Goal: Navigation & Orientation: Understand site structure

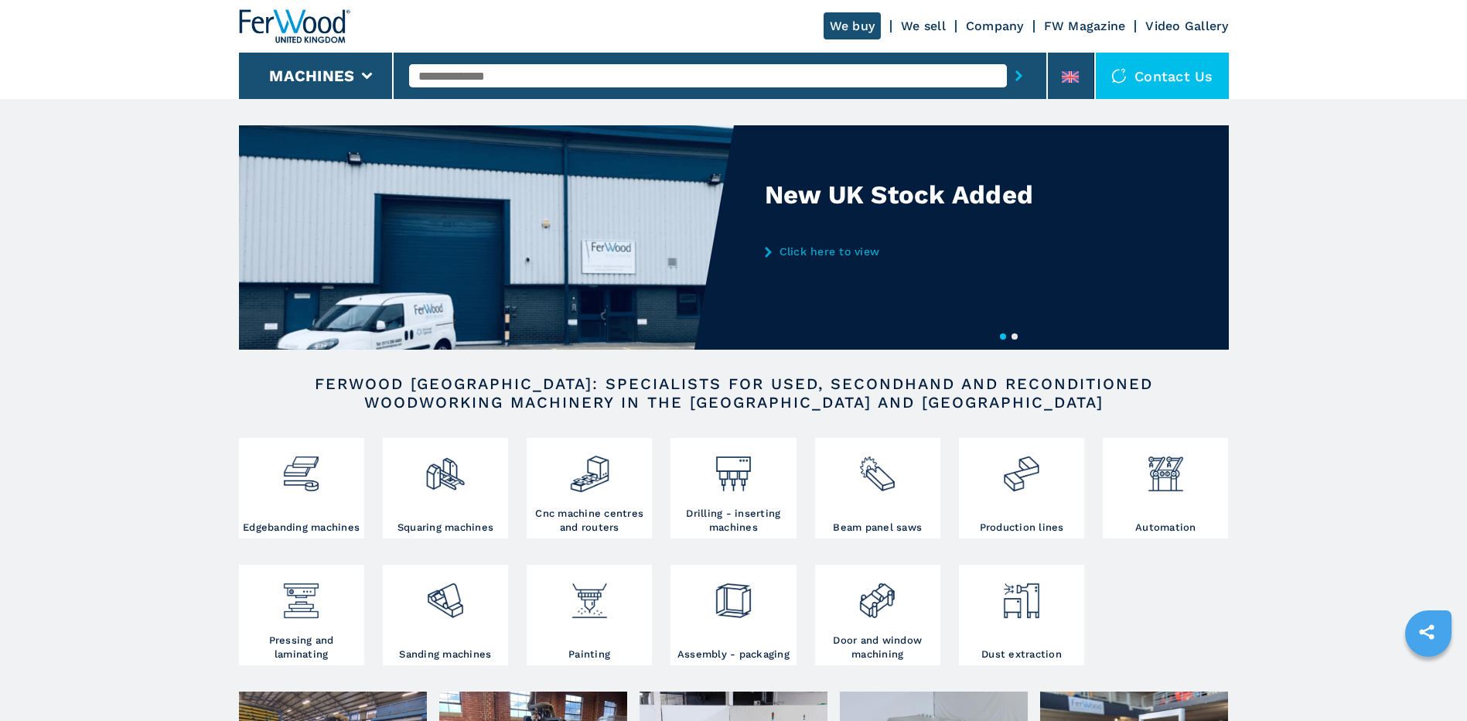
click at [802, 247] on link "Click here to view" at bounding box center [916, 251] width 303 height 12
click at [802, 250] on link "Click here to view" at bounding box center [916, 251] width 303 height 12
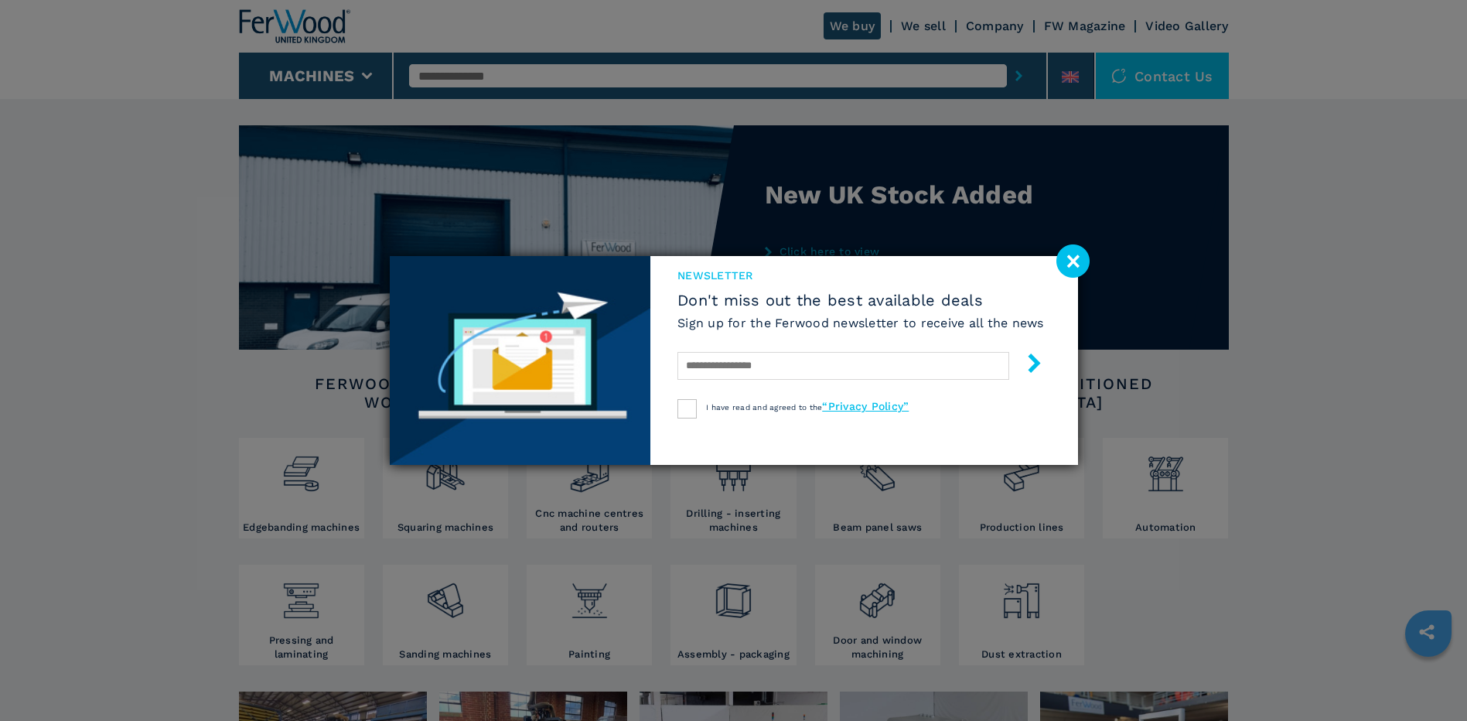
click at [1077, 255] on image at bounding box center [1073, 260] width 33 height 33
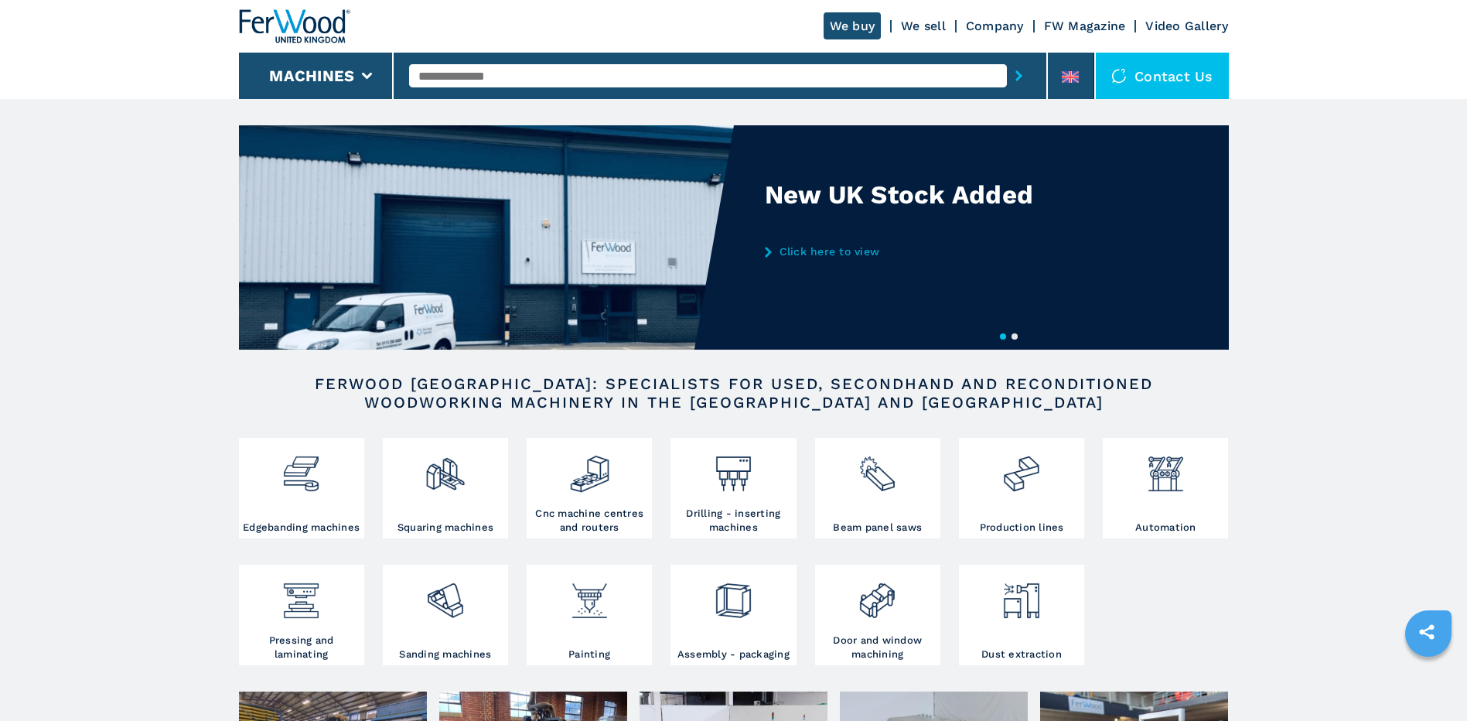
click at [818, 252] on link "Click here to view" at bounding box center [916, 251] width 303 height 12
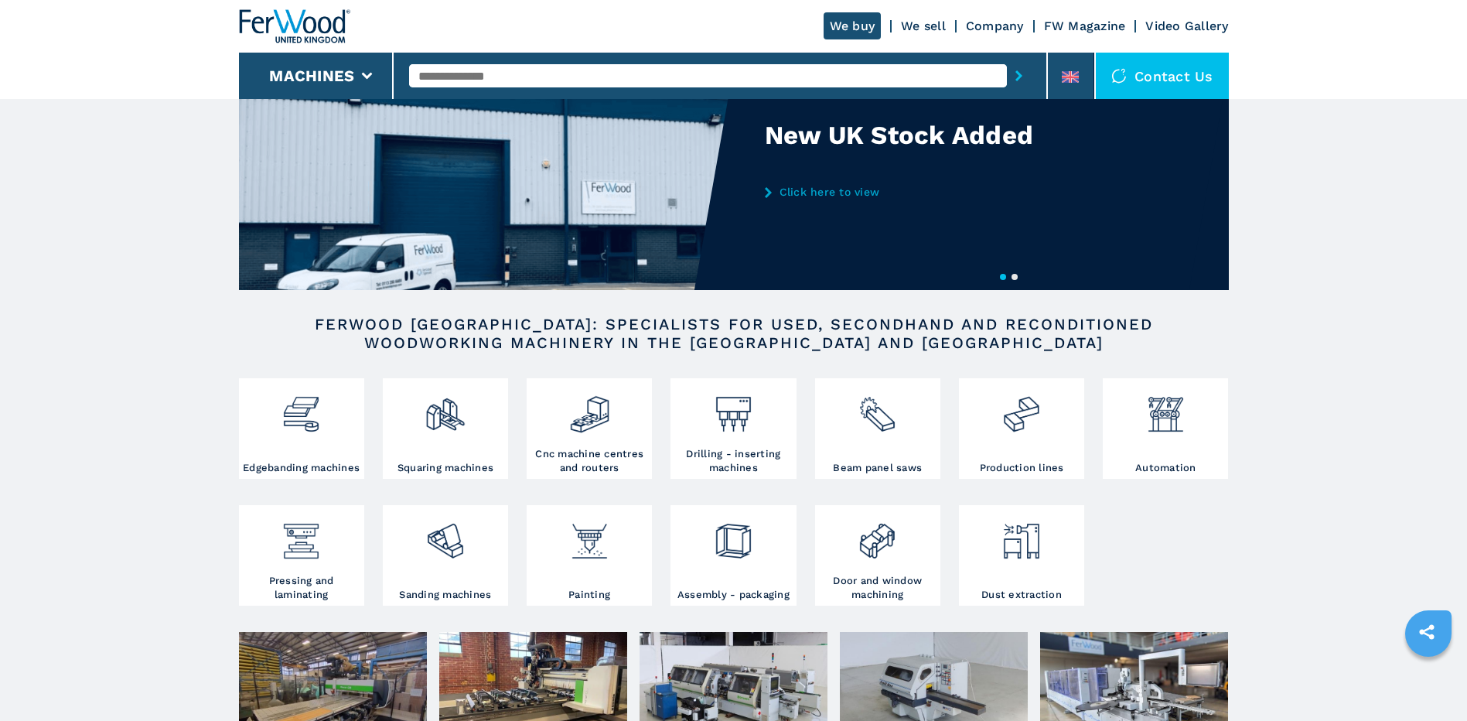
scroll to position [154, 0]
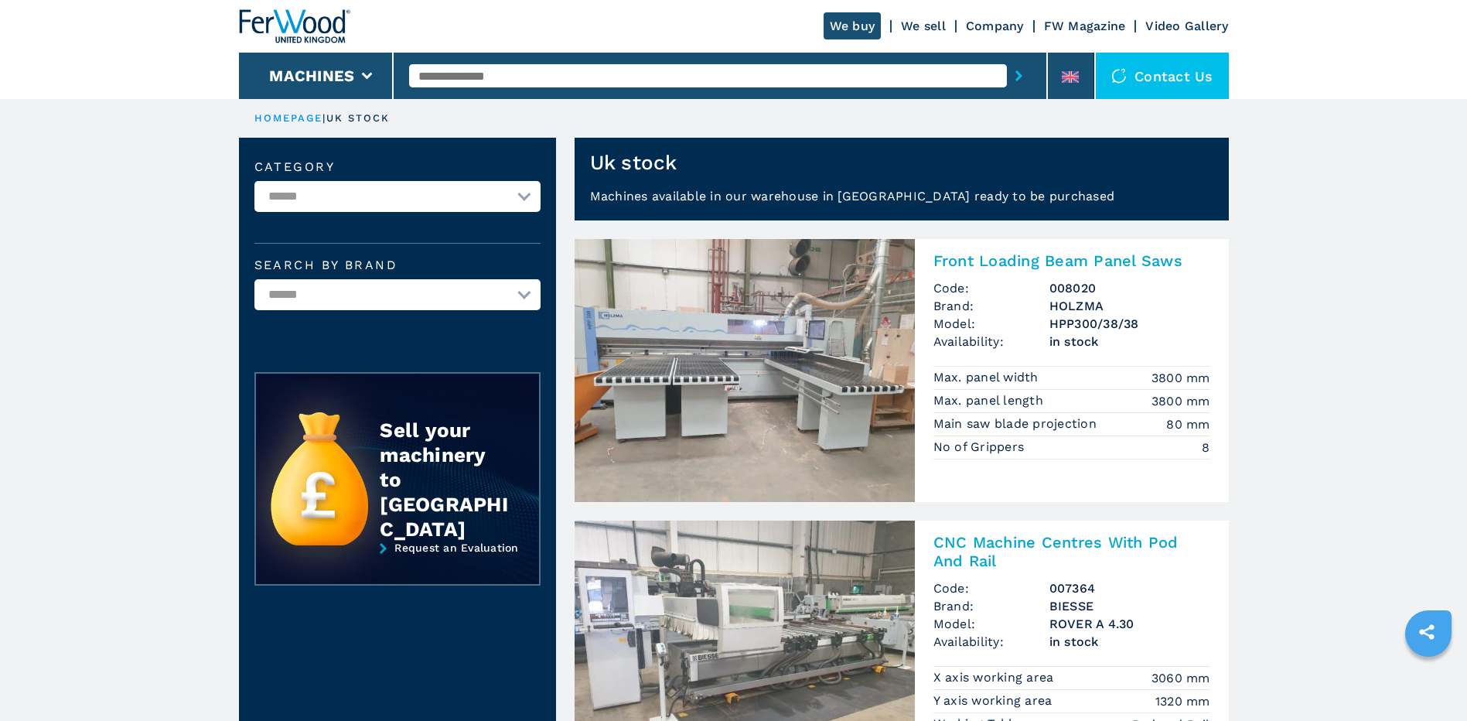
click at [1002, 26] on link "Company" at bounding box center [995, 26] width 58 height 15
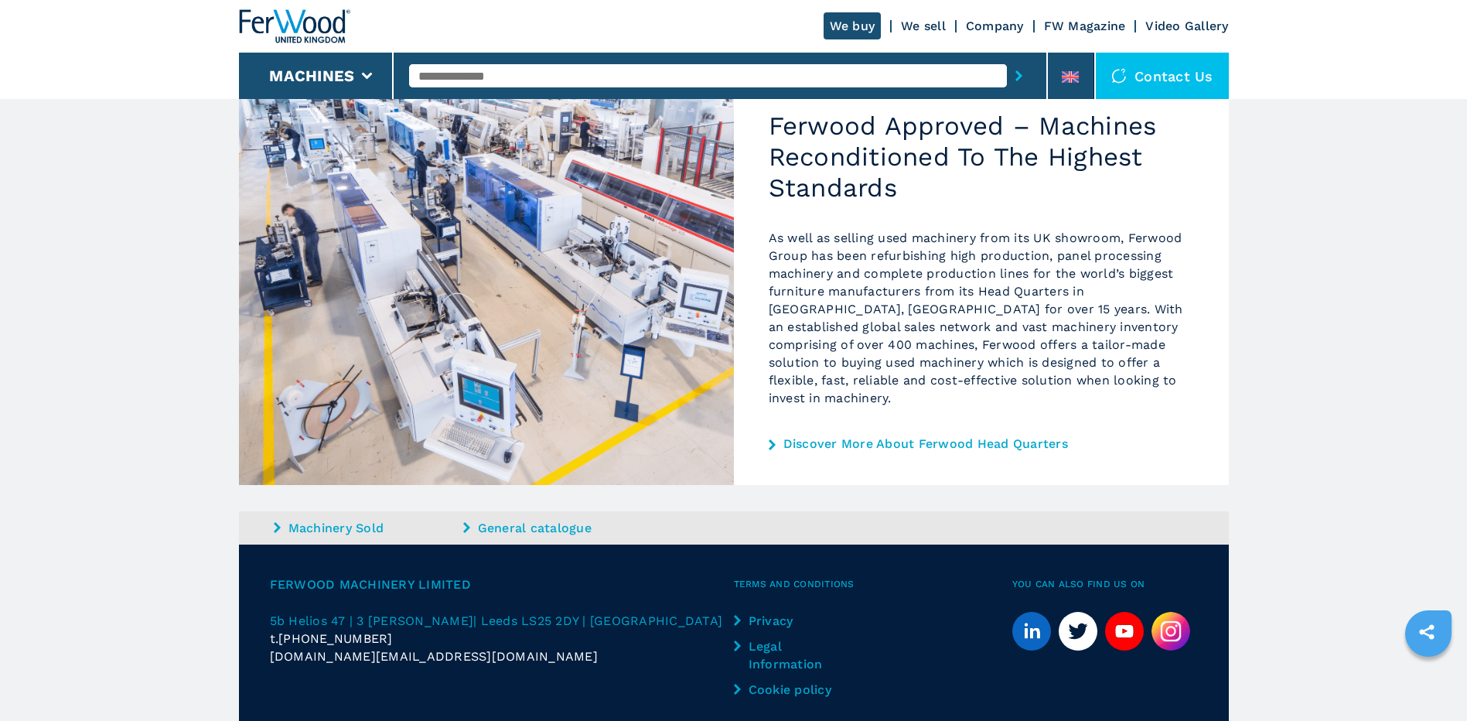
scroll to position [921, 0]
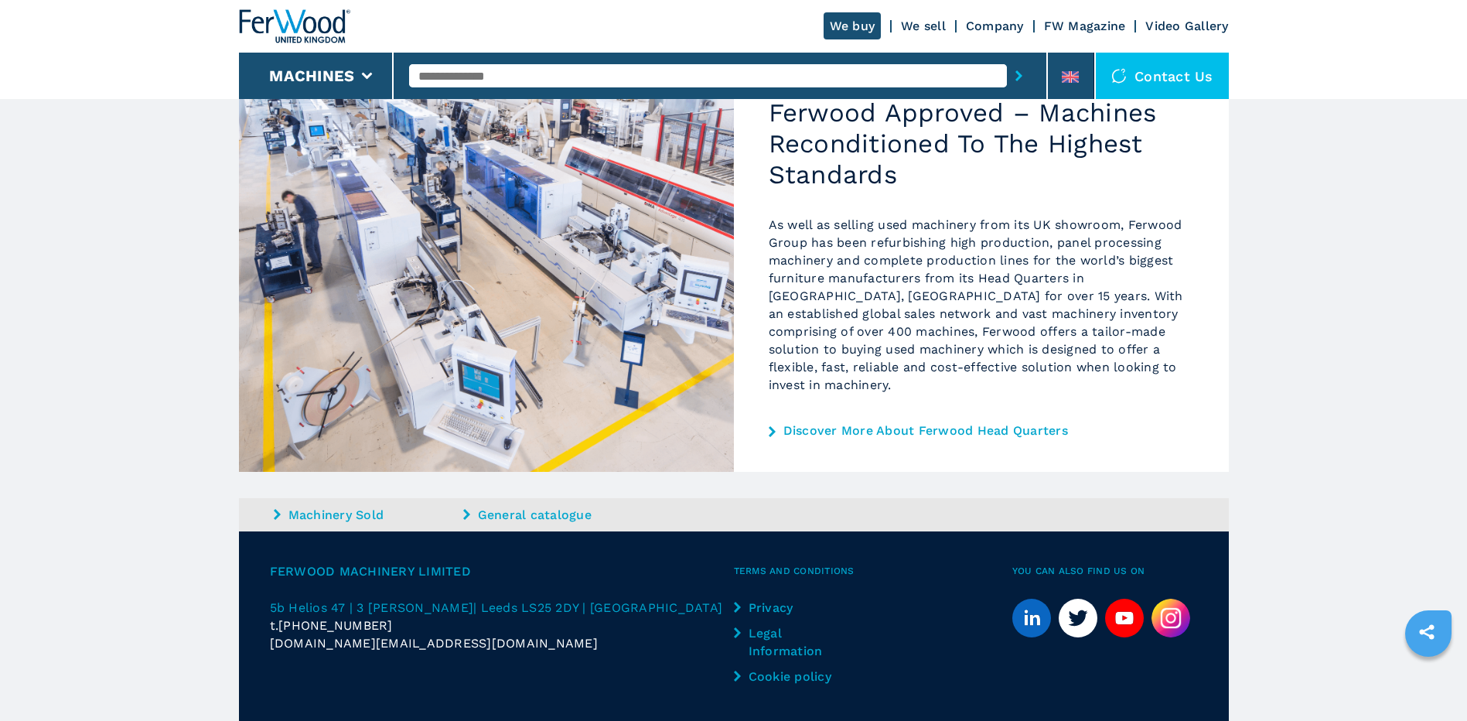
click at [1034, 599] on icon "linkedin" at bounding box center [1031, 618] width 39 height 39
click at [913, 425] on link "Discover More About Ferwood Head Quarters" at bounding box center [925, 431] width 285 height 12
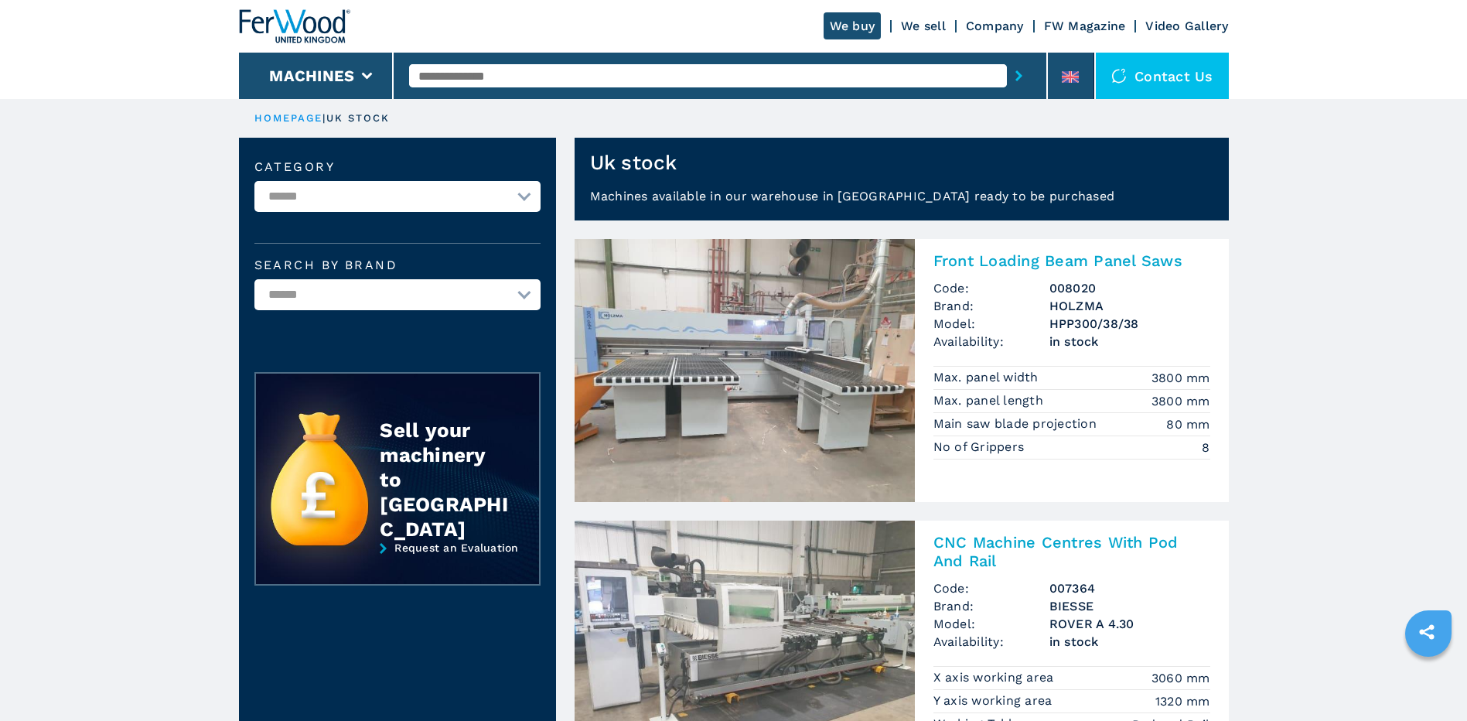
click at [1108, 28] on link "FW Magazine" at bounding box center [1085, 26] width 82 height 15
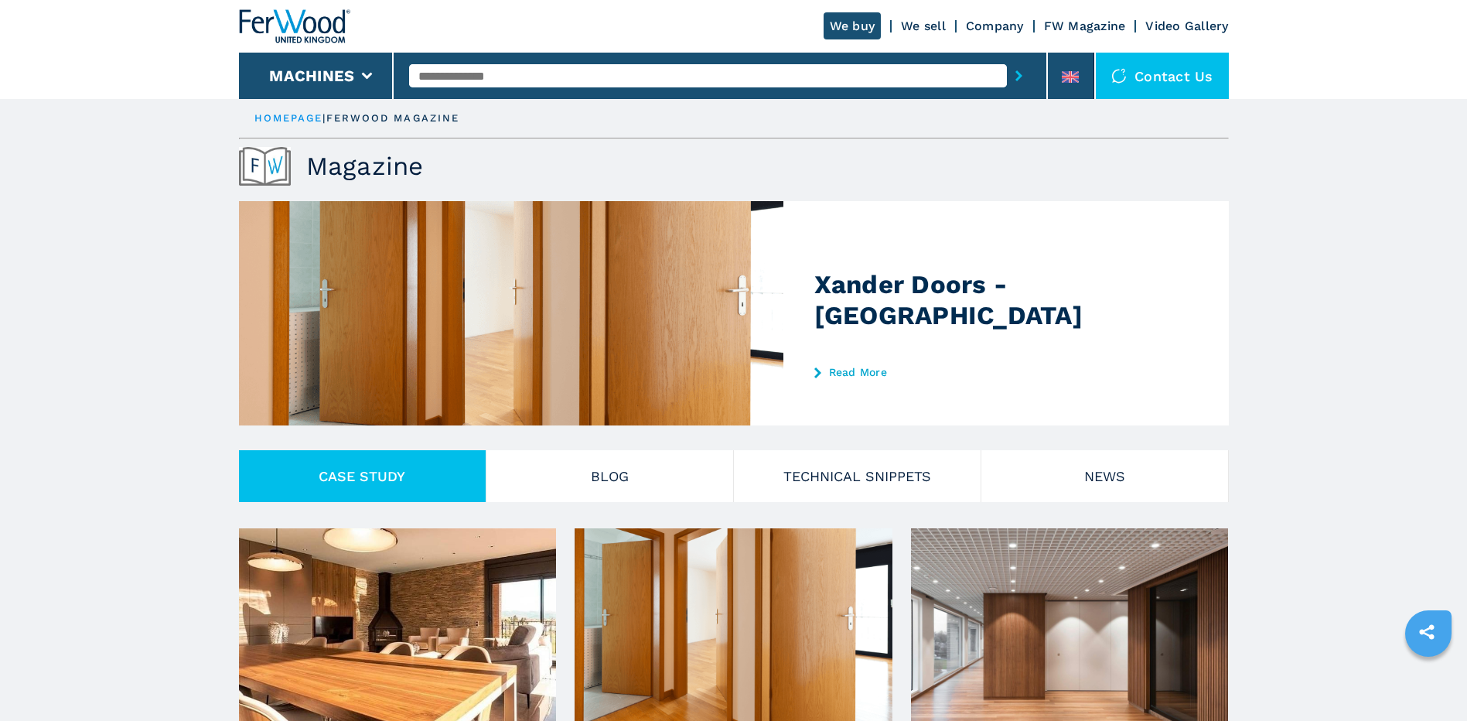
click at [855, 376] on link "Read More" at bounding box center [965, 372] width 303 height 12
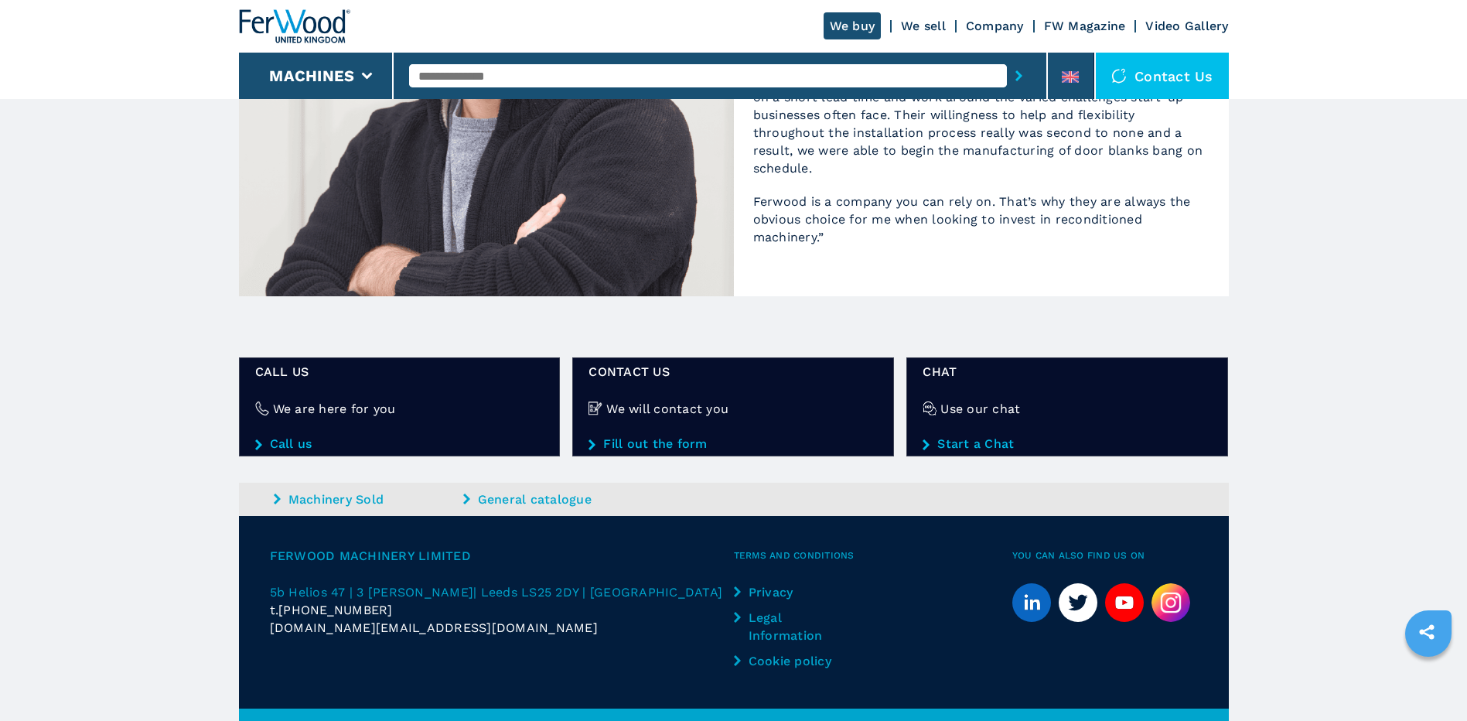
scroll to position [1831, 0]
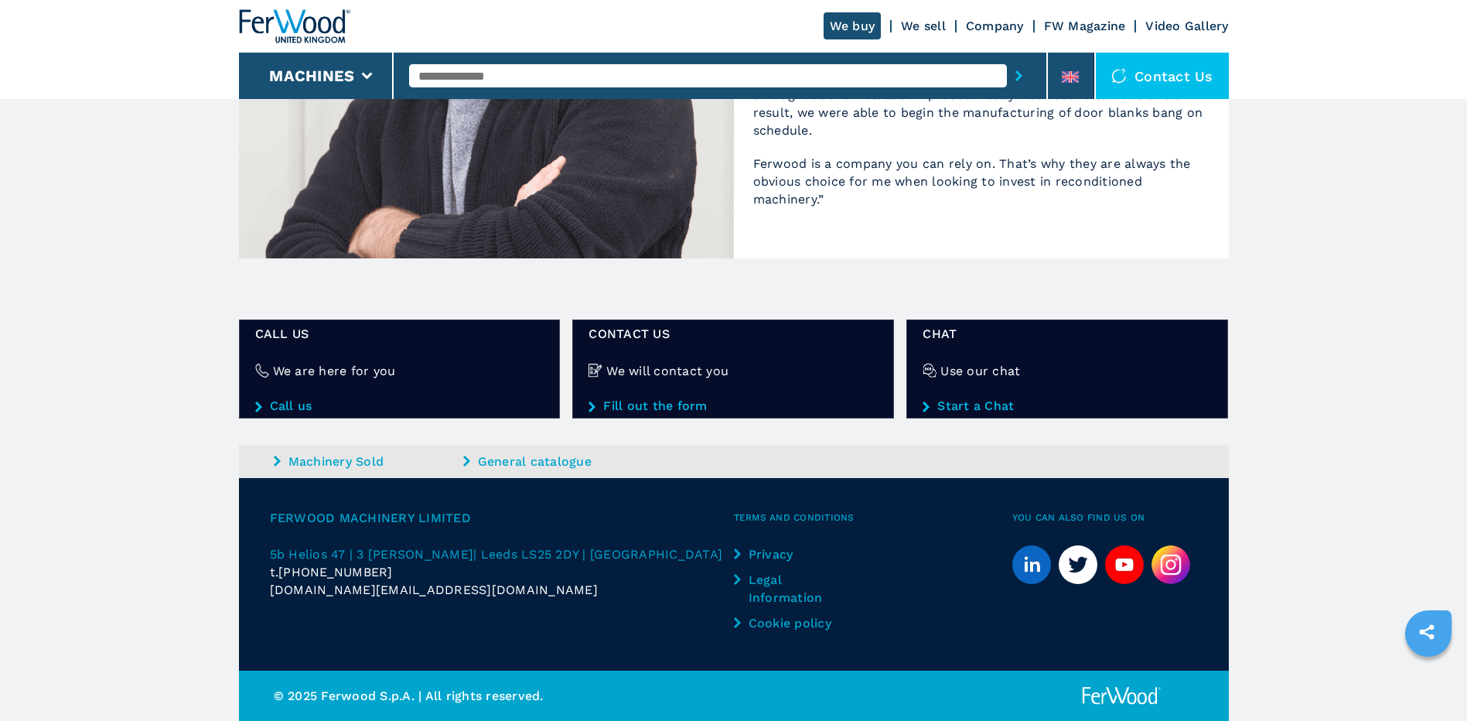
click at [1118, 572] on icon "youtube" at bounding box center [1124, 564] width 39 height 39
